Goal: Check status: Verify the current state of an ongoing process or item

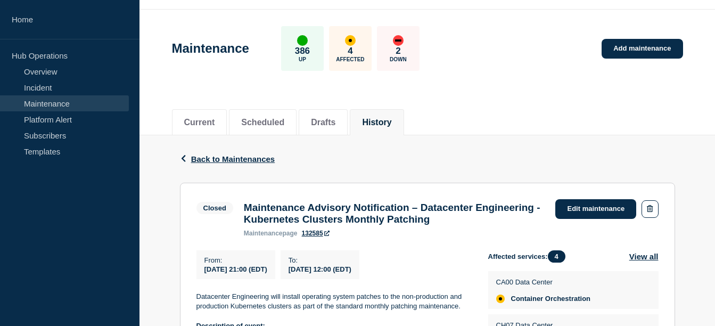
scroll to position [1, 0]
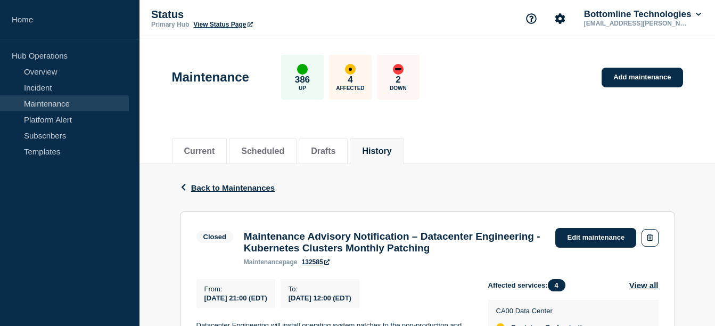
click at [47, 105] on link "Maintenance" at bounding box center [64, 103] width 129 height 16
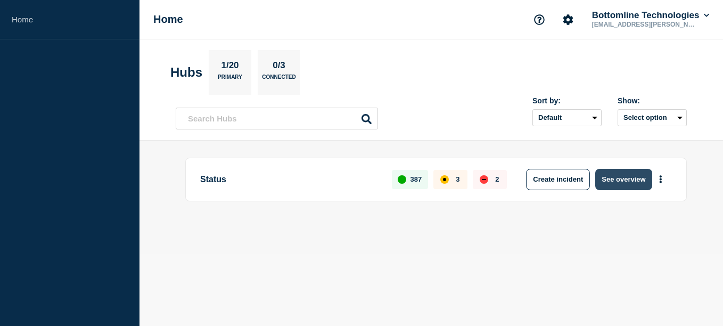
click at [618, 175] on button "See overview" at bounding box center [623, 179] width 56 height 21
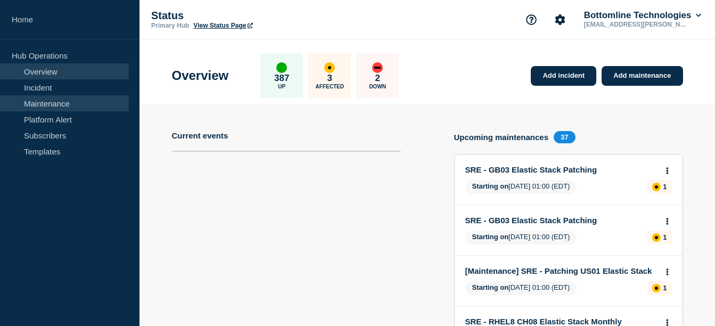
click at [61, 107] on link "Maintenance" at bounding box center [64, 103] width 129 height 16
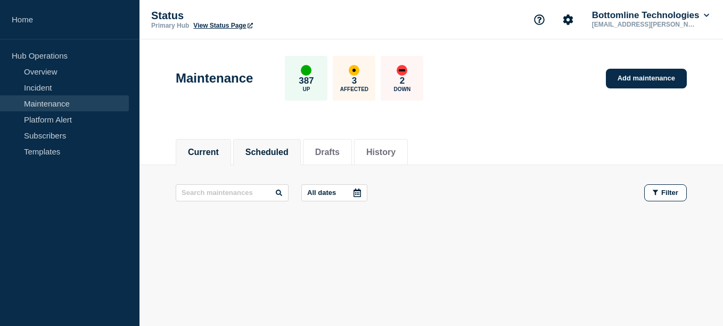
click at [263, 143] on li "Scheduled" at bounding box center [267, 152] width 68 height 26
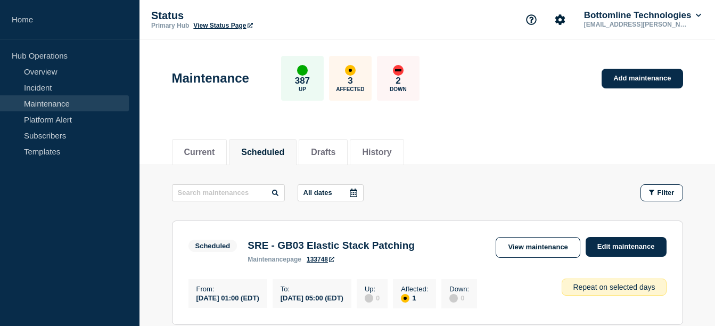
click at [355, 190] on icon at bounding box center [353, 192] width 7 height 9
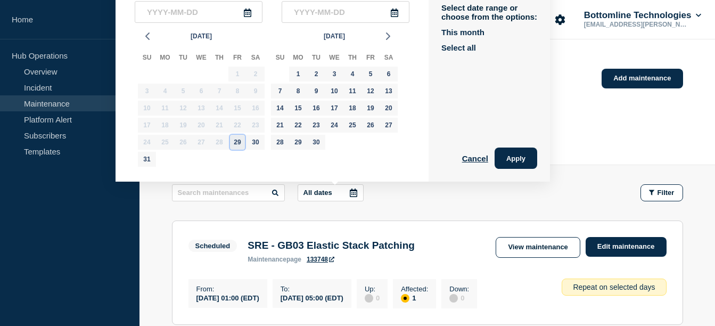
click at [234, 145] on div "29" at bounding box center [237, 142] width 15 height 15
type input "2025-08-29"
click at [300, 70] on div "1" at bounding box center [298, 74] width 15 height 15
type input "2025-09-01"
click at [524, 161] on button "Apply" at bounding box center [516, 157] width 43 height 21
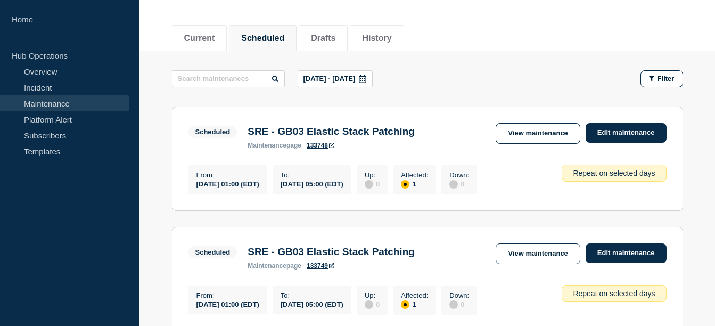
scroll to position [120, 0]
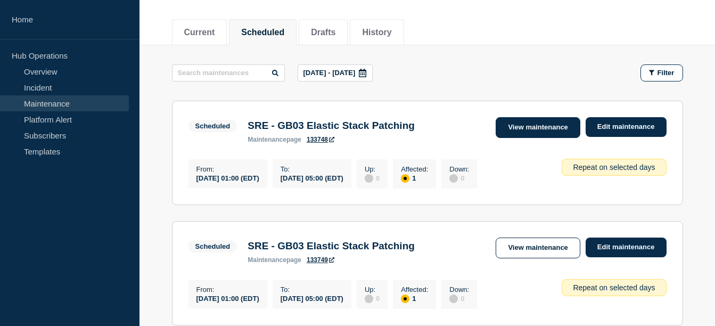
click at [543, 127] on link "View maintenance" at bounding box center [538, 127] width 84 height 21
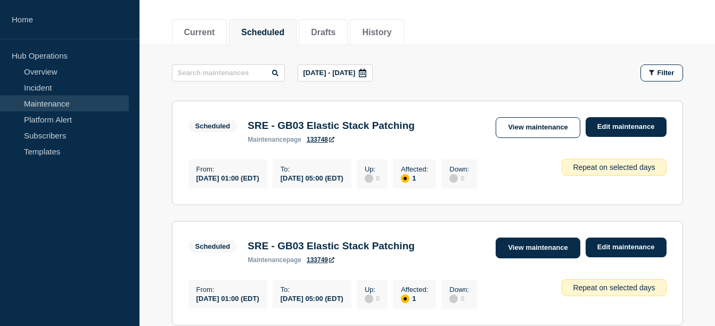
click at [523, 252] on link "View maintenance" at bounding box center [538, 247] width 84 height 21
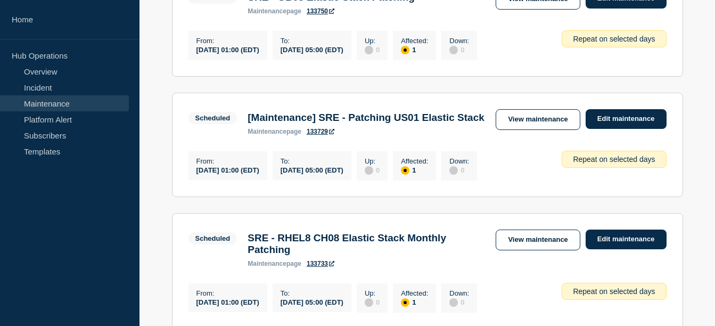
scroll to position [488, 0]
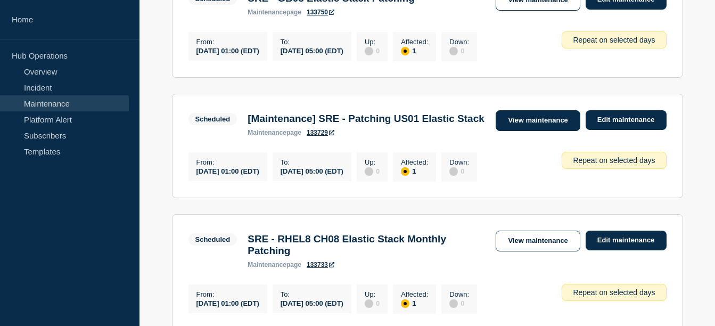
click at [518, 131] on link "View maintenance" at bounding box center [538, 120] width 84 height 21
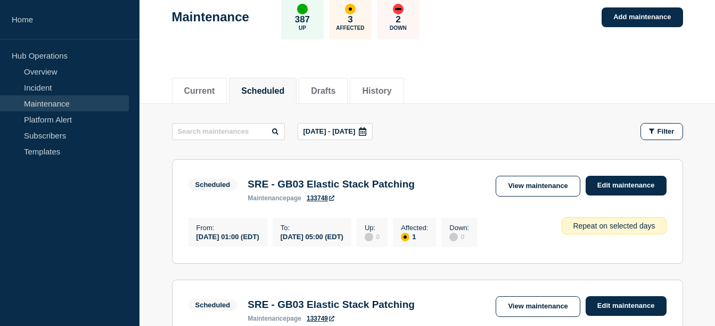
scroll to position [60, 0]
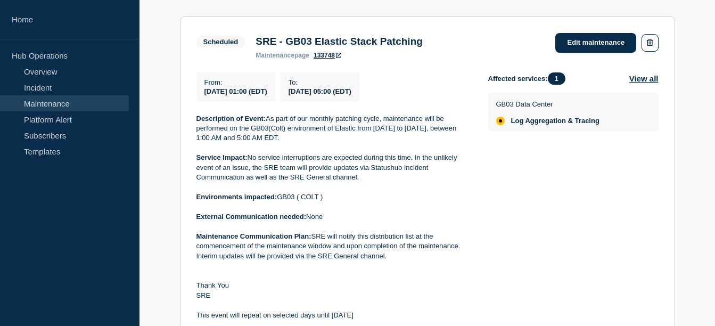
scroll to position [193, 0]
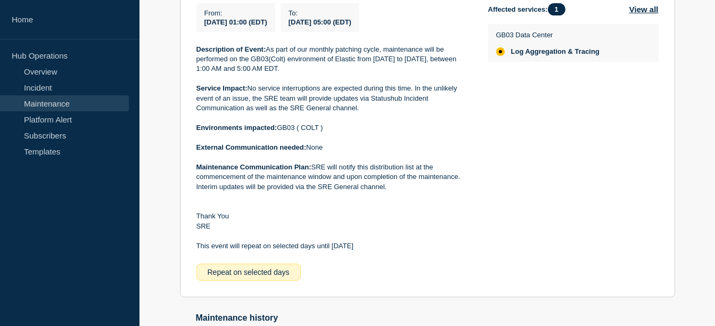
scroll to position [275, 0]
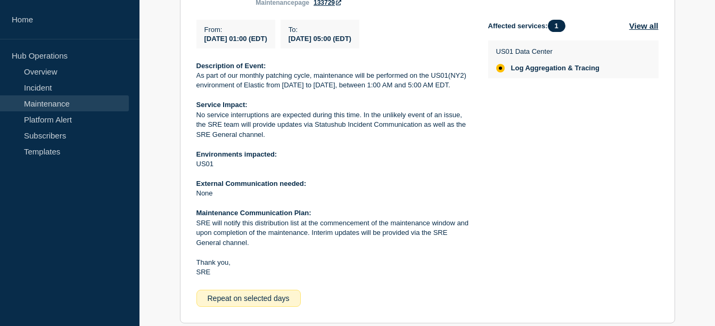
scroll to position [298, 0]
